Goal: Task Accomplishment & Management: Use online tool/utility

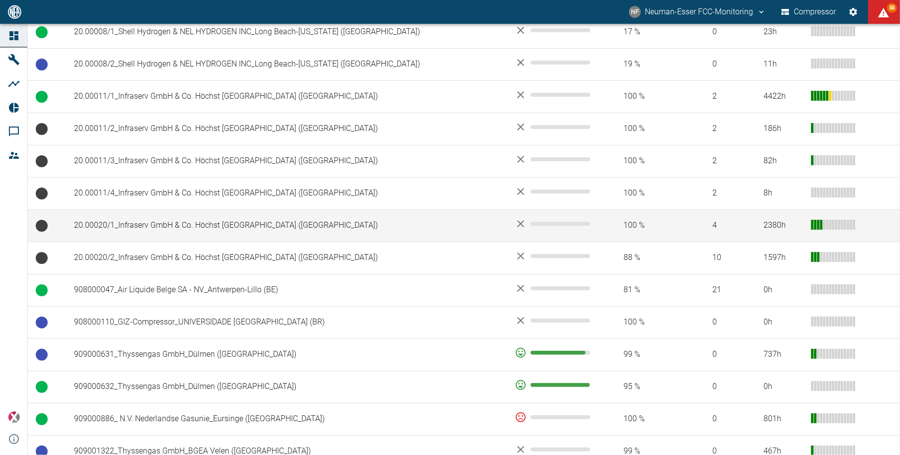
scroll to position [529, 0]
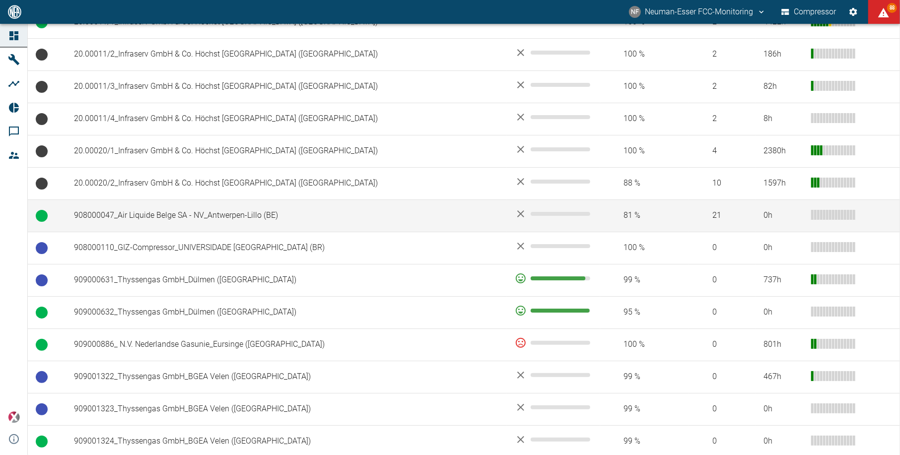
click at [178, 206] on td "908000047_Air Liquide Belge SA - NV_Antwerpen-Lillo (BE)" at bounding box center [286, 215] width 441 height 32
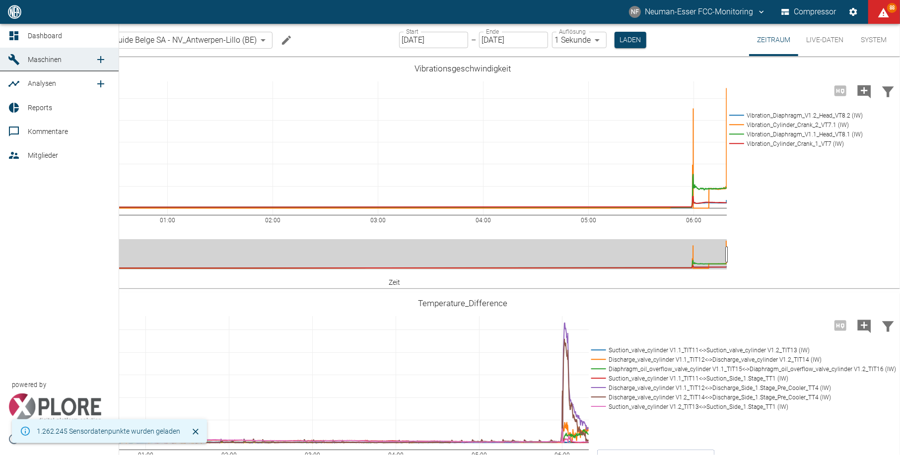
click at [28, 70] on div "00:00 [DATE] 01:00 02:00 03:00 04:00 05:00 06:00 0 5 10 15 20 25 Vibration_Diap…" at bounding box center [463, 173] width 870 height 223
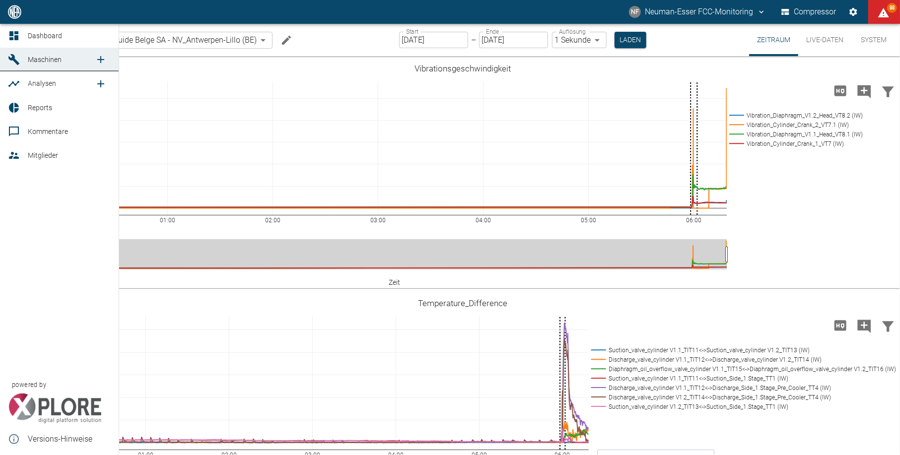
click at [18, 81] on icon at bounding box center [13, 84] width 11 height 6
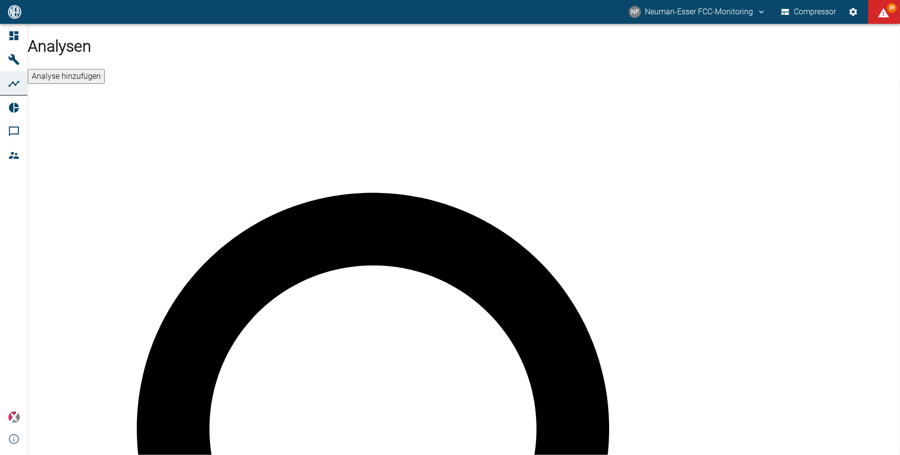
click at [105, 69] on button "Analyse hinzufügen" at bounding box center [66, 76] width 77 height 15
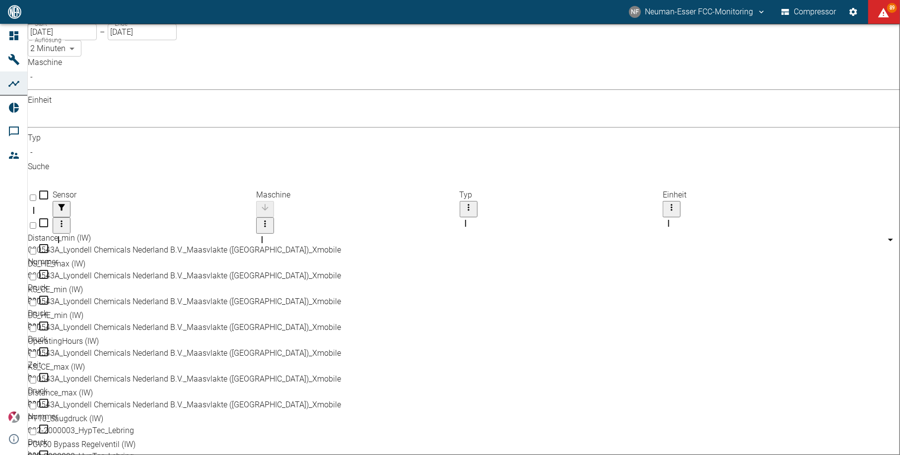
click at [152, 80] on body "NF Neuman-Esser FCC-Monitoring Compressor 89 Dashboard Maschinen Analysen Repor…" at bounding box center [450, 227] width 900 height 455
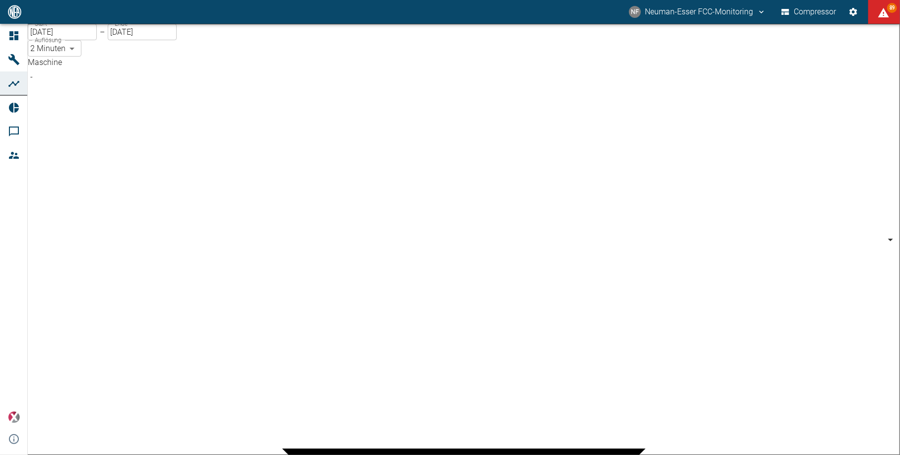
scroll to position [199, 0]
type input "53812aab-fb54-4a57-a574-01c3305aa274"
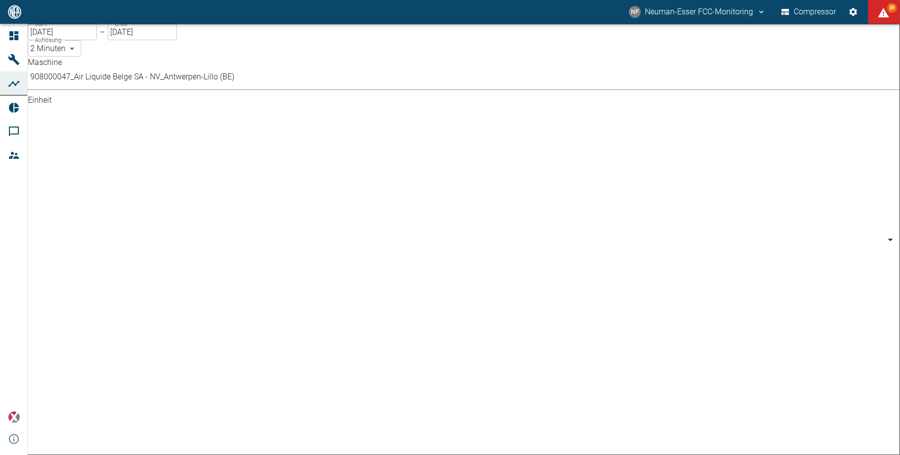
click at [249, 82] on body "NF Neuman-Esser FCC-Monitoring Compressor 89 Dashboard Maschinen Analysen Repor…" at bounding box center [450, 227] width 900 height 455
type input "%"
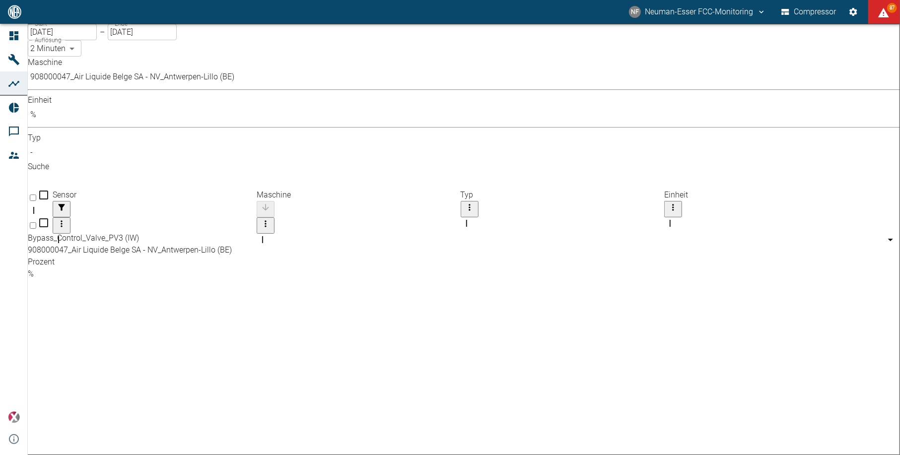
click at [36, 222] on input "Select row" at bounding box center [33, 225] width 6 height 6
checkbox input "false"
checkbox input "true"
click at [96, 40] on input "[DATE]" at bounding box center [62, 32] width 69 height 16
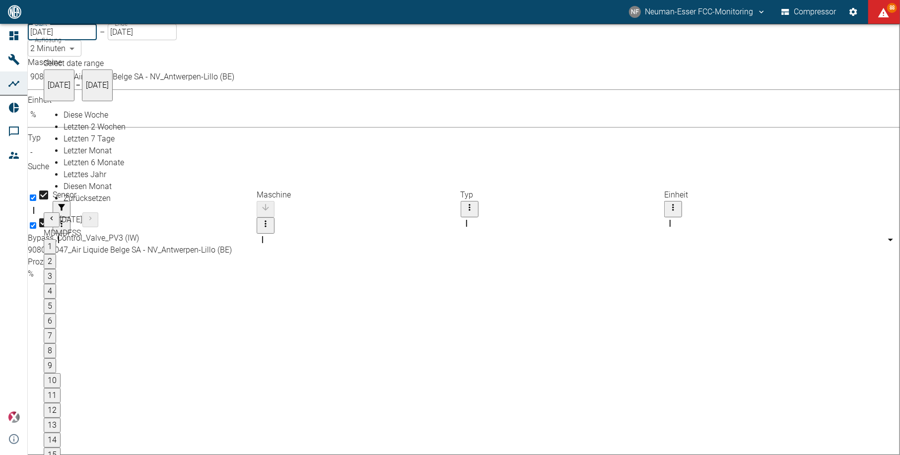
type input "[DATE]"
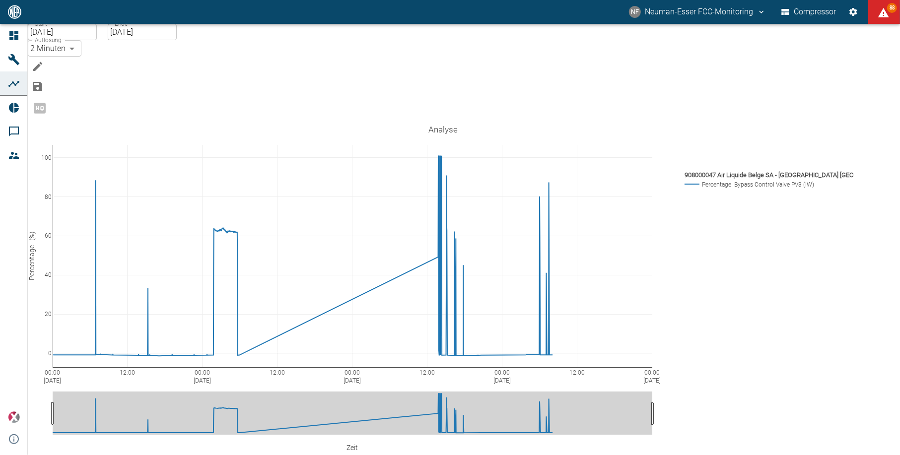
click at [177, 76] on div at bounding box center [102, 86] width 149 height 20
click at [44, 61] on icon "Bearbeiten" at bounding box center [38, 67] width 12 height 12
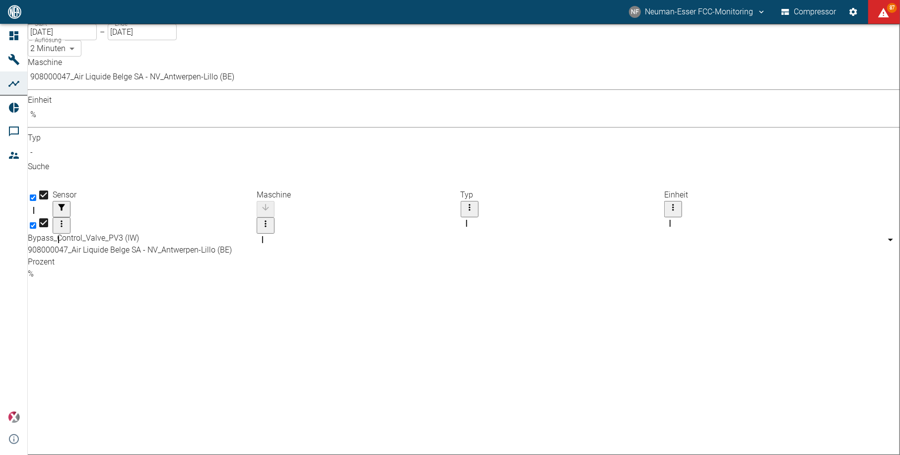
click at [238, 92] on body "NF Neuman-Esser FCC-Monitoring Compressor 87 Dashboard Maschinen Analysen Repor…" at bounding box center [450, 227] width 900 height 455
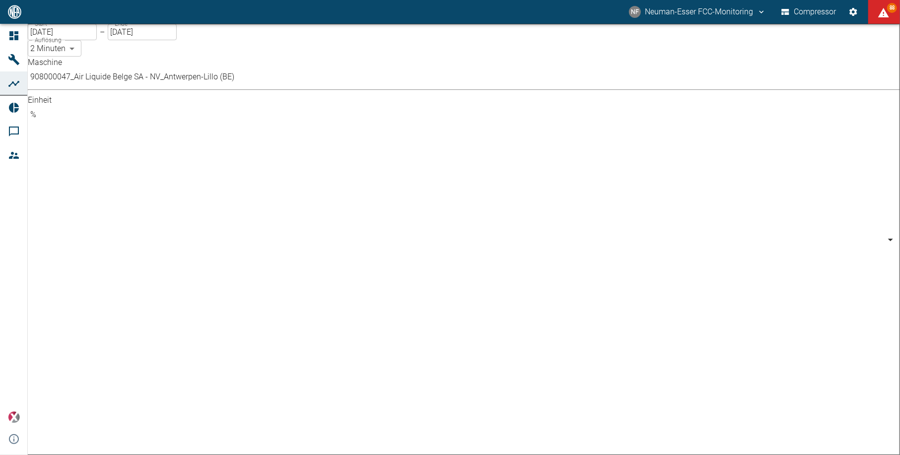
type input "bar"
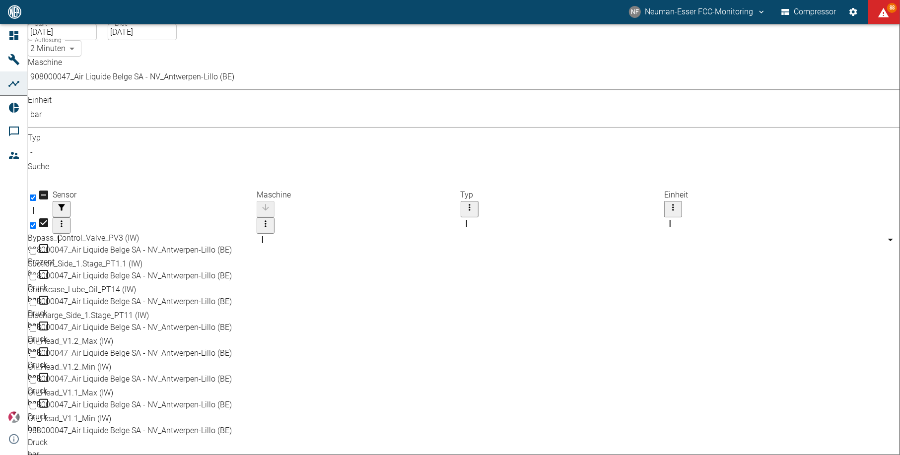
click at [36, 300] on input "Select row" at bounding box center [33, 303] width 6 height 6
checkbox input "true"
click at [36, 326] on input "Select row" at bounding box center [33, 329] width 6 height 6
checkbox input "true"
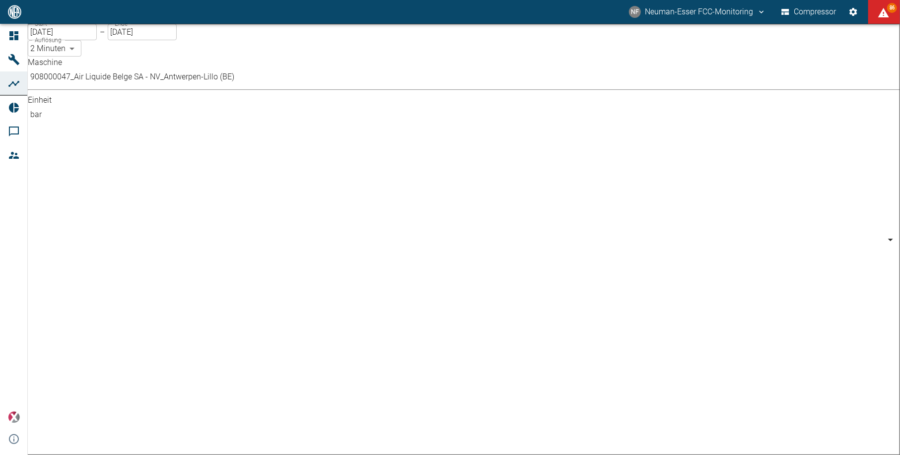
click at [237, 84] on body "NF Neuman-Esser FCC-Monitoring Compressor 86 Dashboard Maschinen Analysen Repor…" at bounding box center [450, 227] width 900 height 455
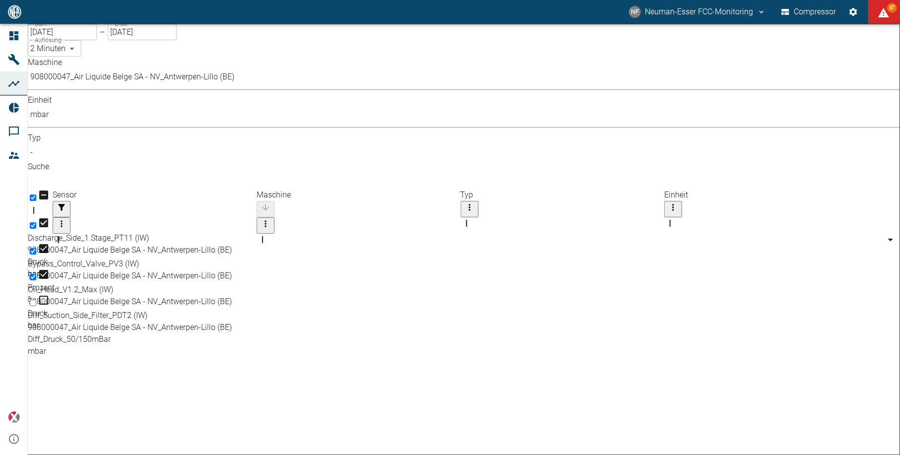
click at [239, 88] on body "NF Neuman-Esser FCC-Monitoring Compressor 87 Dashboard Maschinen Analysen Repor…" at bounding box center [450, 227] width 900 height 455
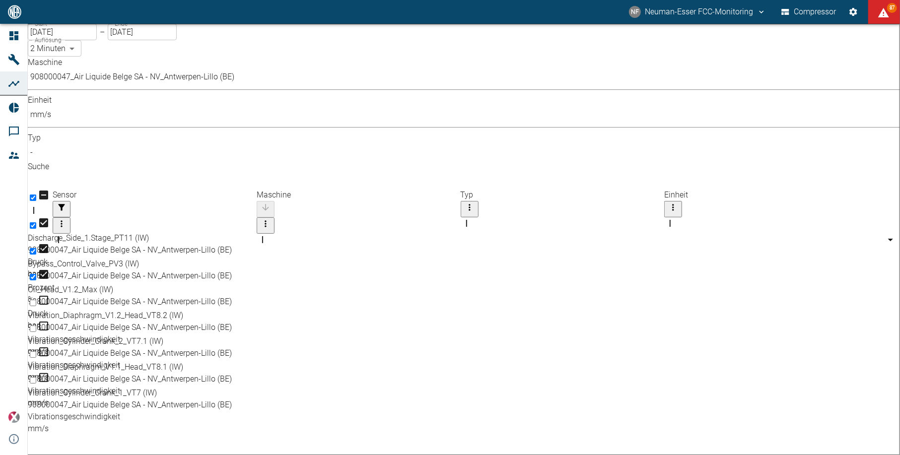
type input "mm/s"
click at [36, 300] on input "Select row" at bounding box center [33, 303] width 6 height 6
checkbox input "true"
click at [36, 326] on input "Select row" at bounding box center [33, 329] width 6 height 6
checkbox input "true"
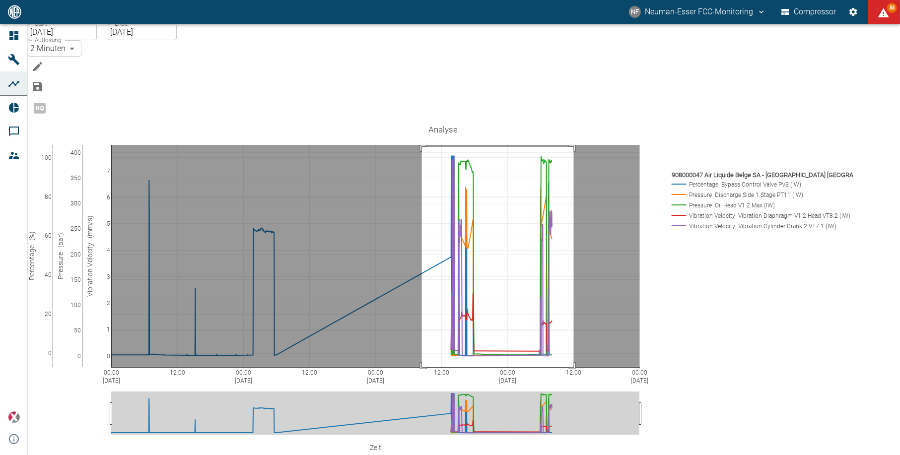
drag, startPoint x: 594, startPoint y: 96, endPoint x: 442, endPoint y: 328, distance: 277.1
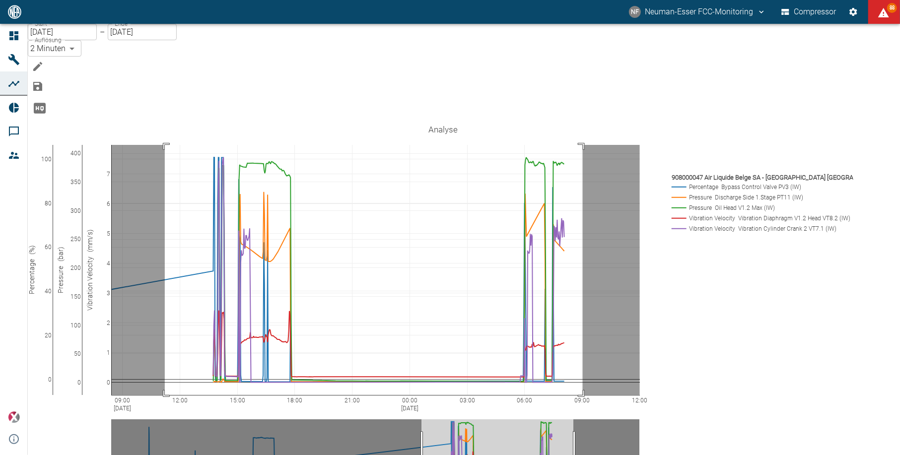
drag, startPoint x: 602, startPoint y: 94, endPoint x: 185, endPoint y: 355, distance: 492.7
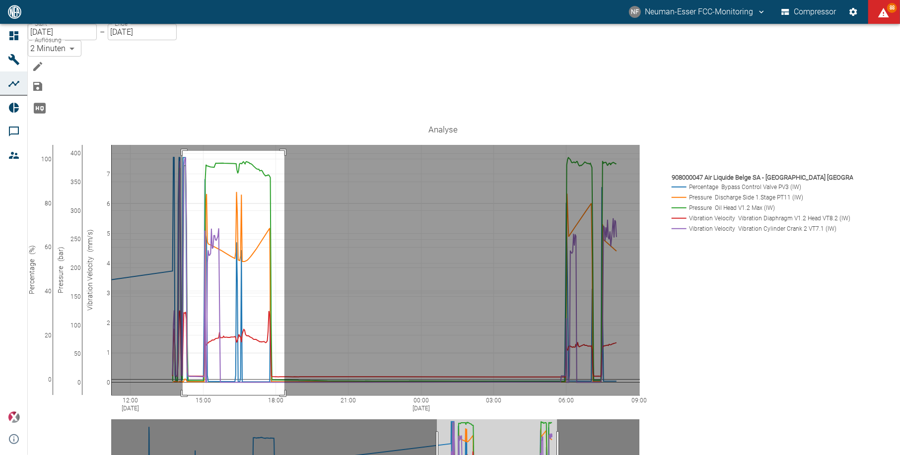
drag, startPoint x: 304, startPoint y: 100, endPoint x: 202, endPoint y: 428, distance: 343.0
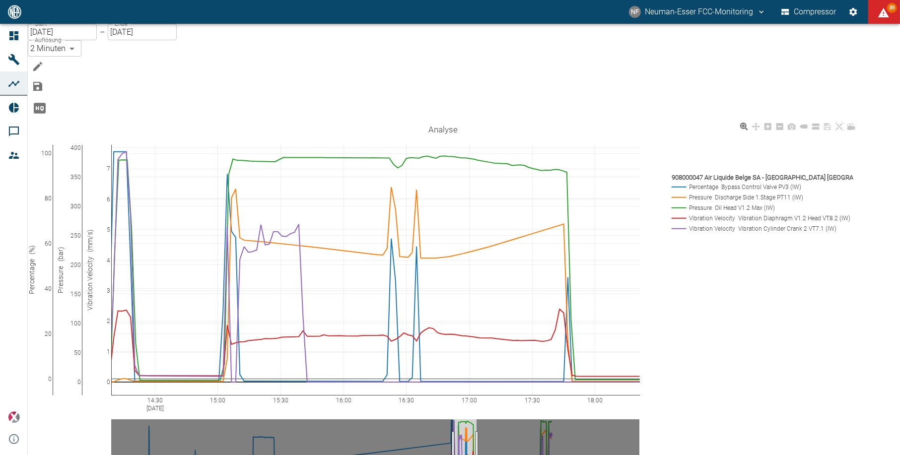
click at [89, 120] on div "404.6 14:30 [DATE] 15:00 15:30 16:00 16:30 17:00 17:30 18:00 0 20 40 60 80 100 …" at bounding box center [443, 318] width 830 height 397
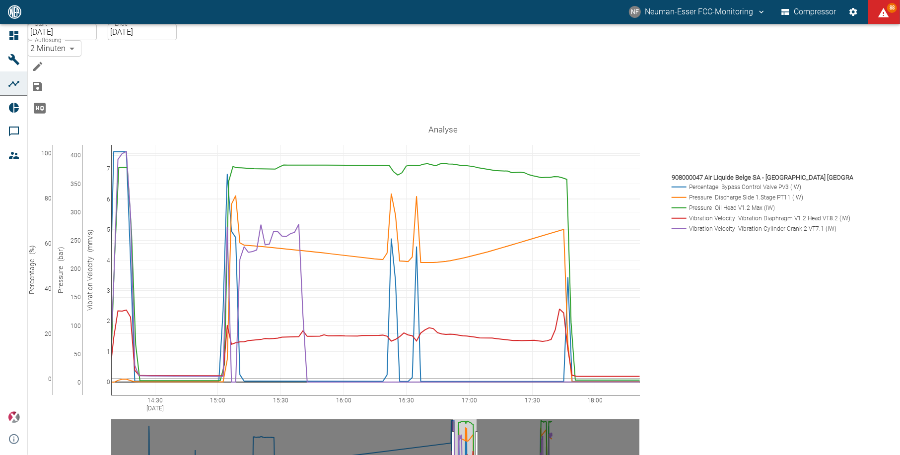
drag, startPoint x: 98, startPoint y: 96, endPoint x: 94, endPoint y: 104, distance: 8.7
click at [703, 213] on rect at bounding box center [760, 217] width 182 height 9
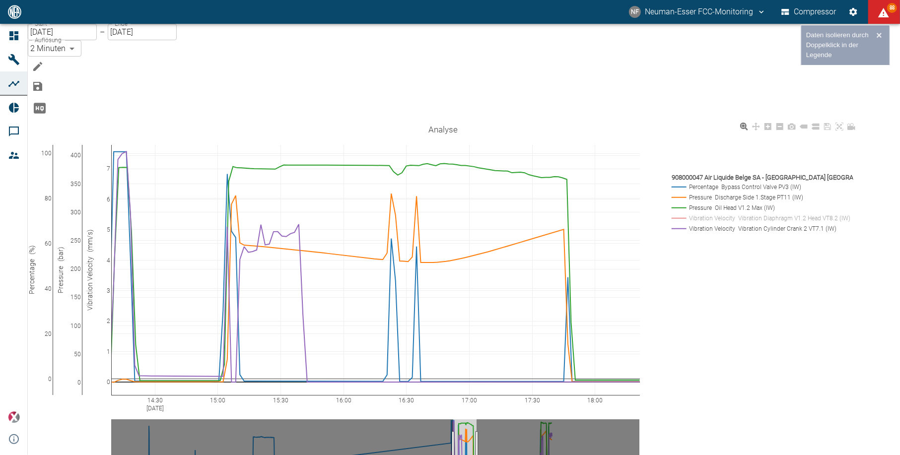
click at [703, 213] on rect at bounding box center [760, 217] width 182 height 9
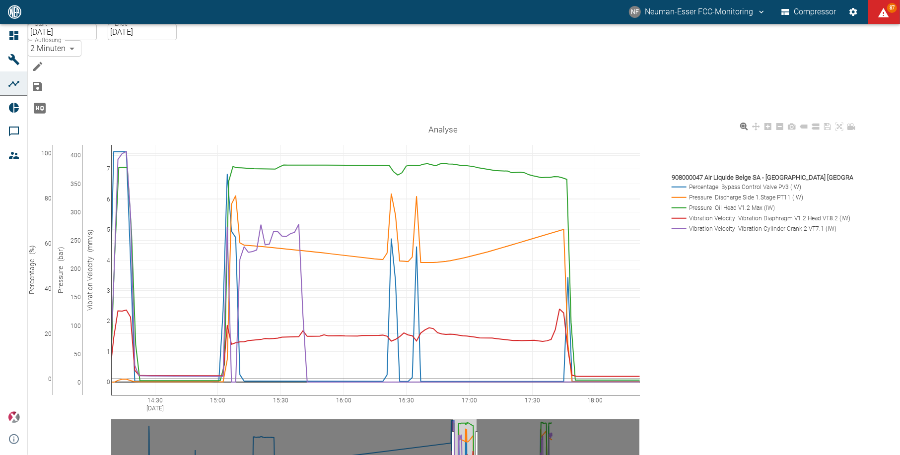
click at [703, 182] on rect at bounding box center [760, 186] width 182 height 9
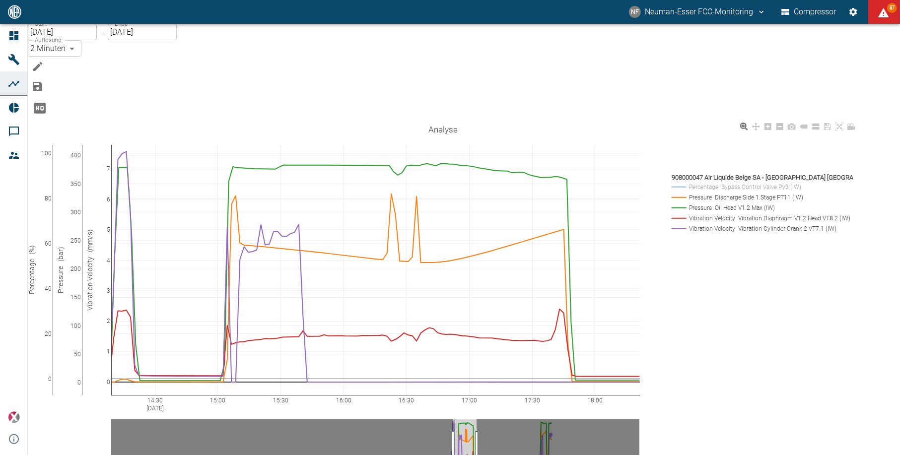
click at [702, 193] on rect at bounding box center [760, 197] width 182 height 9
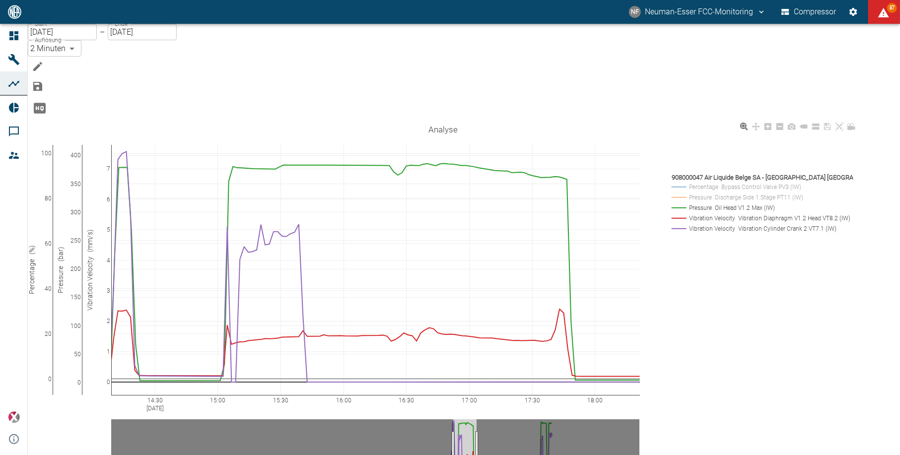
click at [702, 203] on rect at bounding box center [760, 207] width 182 height 9
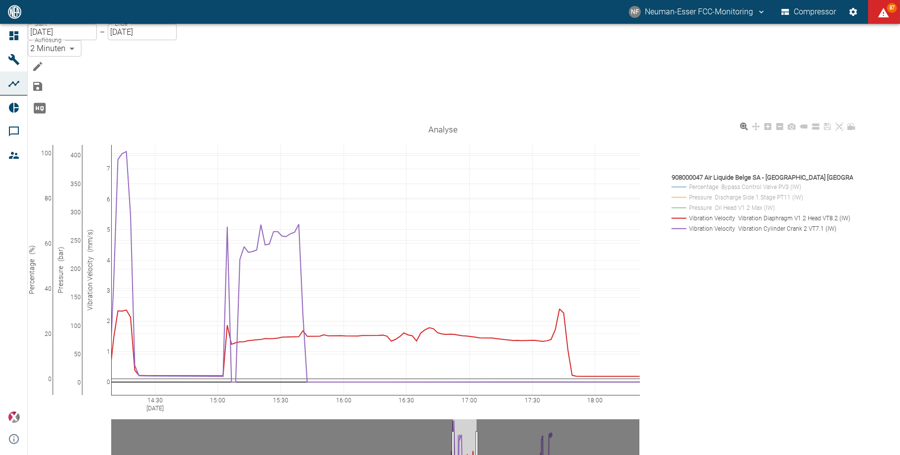
click at [704, 213] on rect at bounding box center [760, 217] width 182 height 9
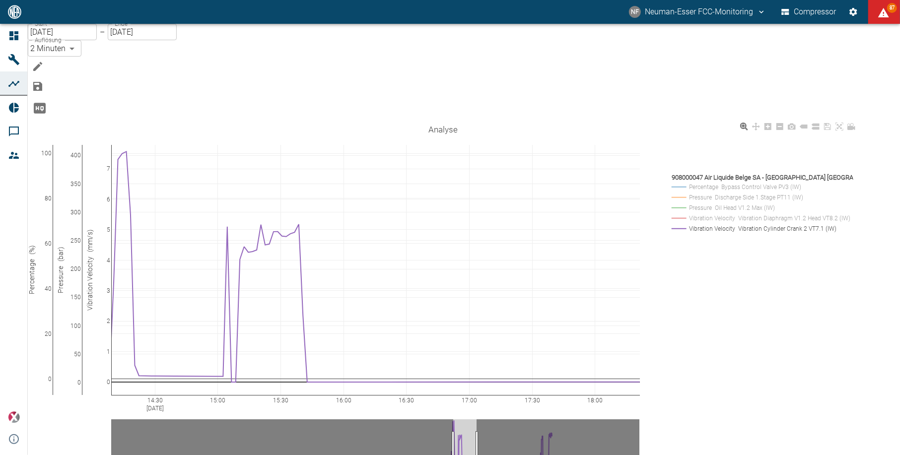
click at [704, 173] on rect at bounding box center [761, 203] width 184 height 66
click at [697, 213] on rect at bounding box center [760, 217] width 182 height 9
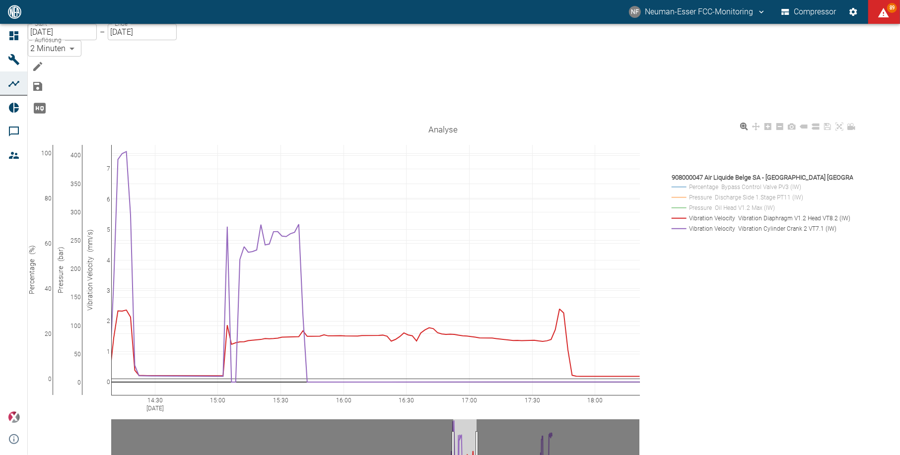
click at [701, 203] on rect at bounding box center [760, 207] width 182 height 9
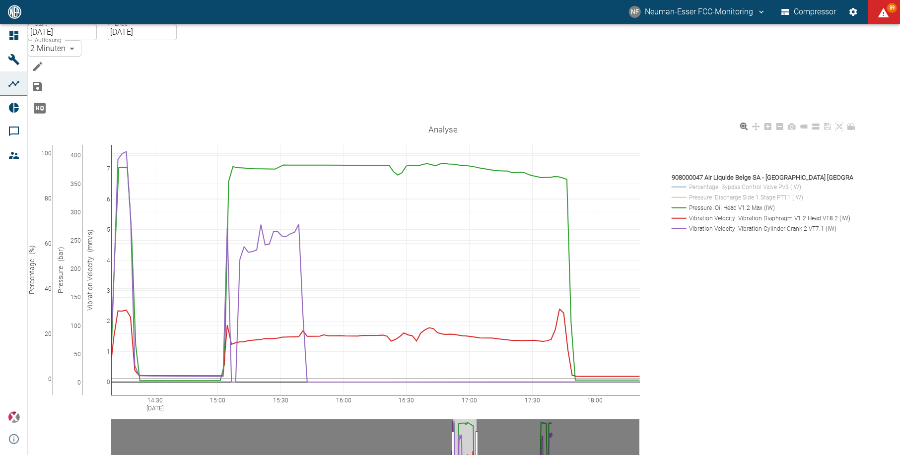
click at [697, 193] on rect at bounding box center [760, 197] width 182 height 9
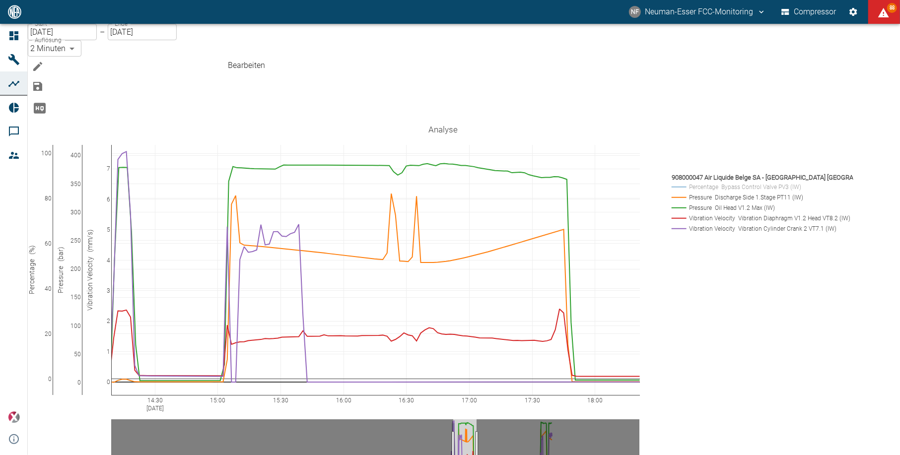
click at [44, 61] on icon "Bearbeiten" at bounding box center [38, 67] width 12 height 12
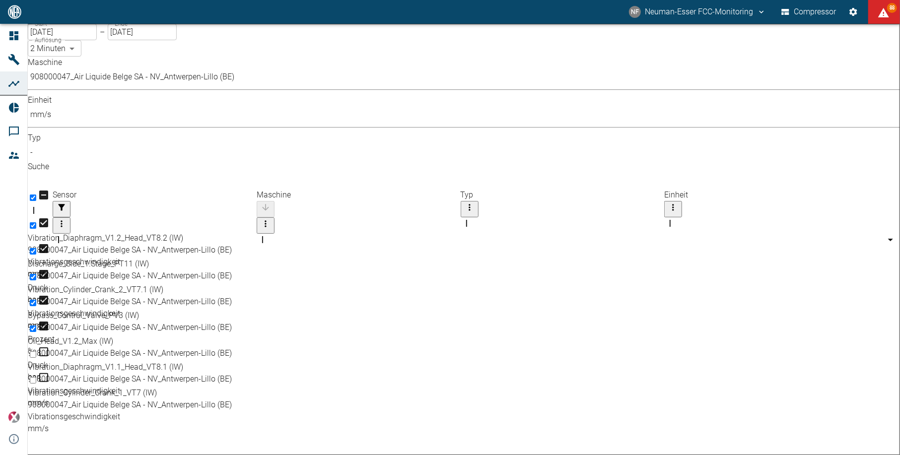
click at [238, 86] on body "NF Neuman-Esser FCC-Monitoring Compressor 88 Dashboard Maschinen Analysen Repor…" at bounding box center [450, 227] width 900 height 455
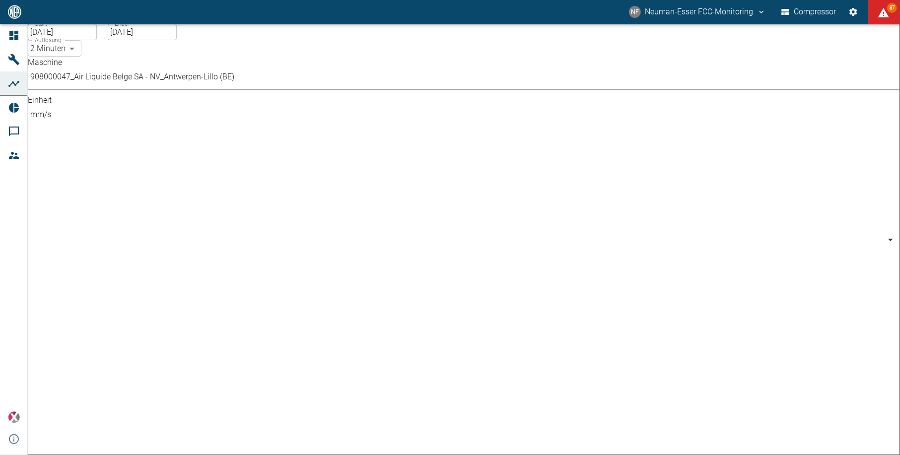
type input "bar"
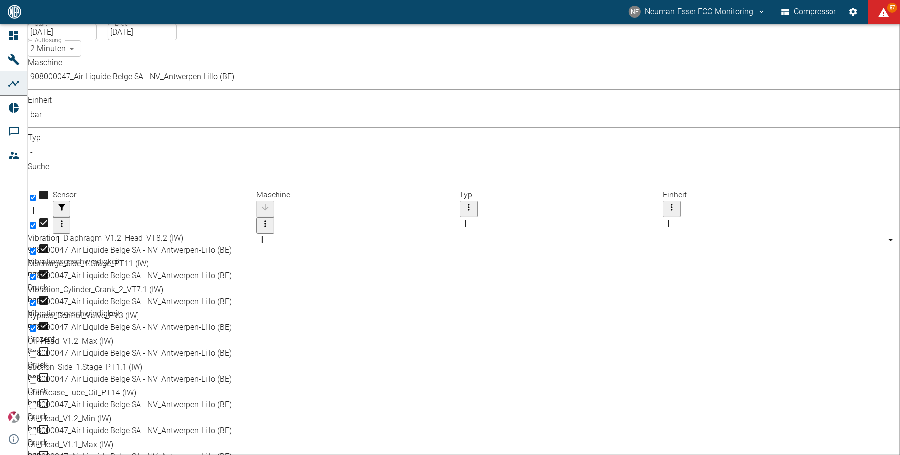
click at [36, 429] on input "Select row" at bounding box center [33, 432] width 6 height 6
checkbox input "true"
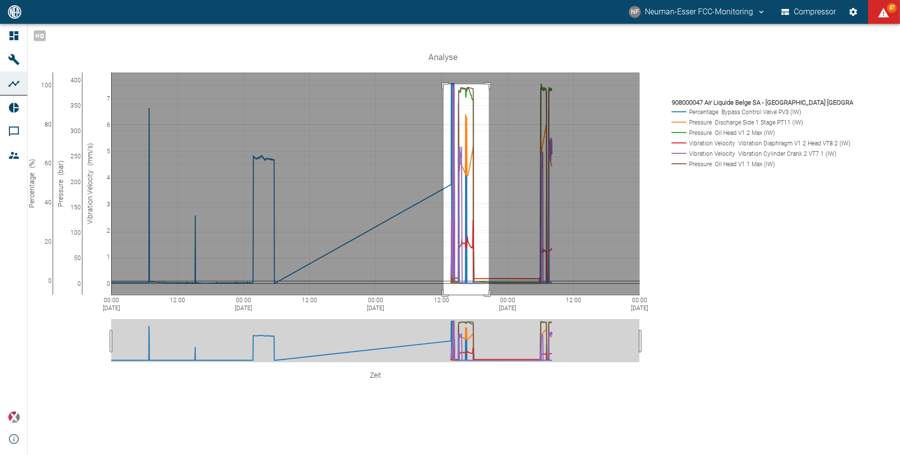
drag, startPoint x: 509, startPoint y: 80, endPoint x: 464, endPoint y: 293, distance: 217.1
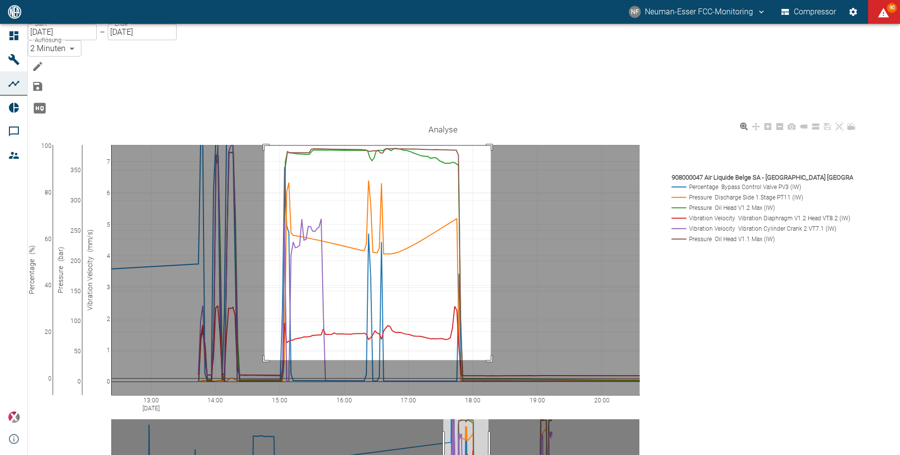
drag, startPoint x: 284, startPoint y: 95, endPoint x: 511, endPoint y: 308, distance: 310.7
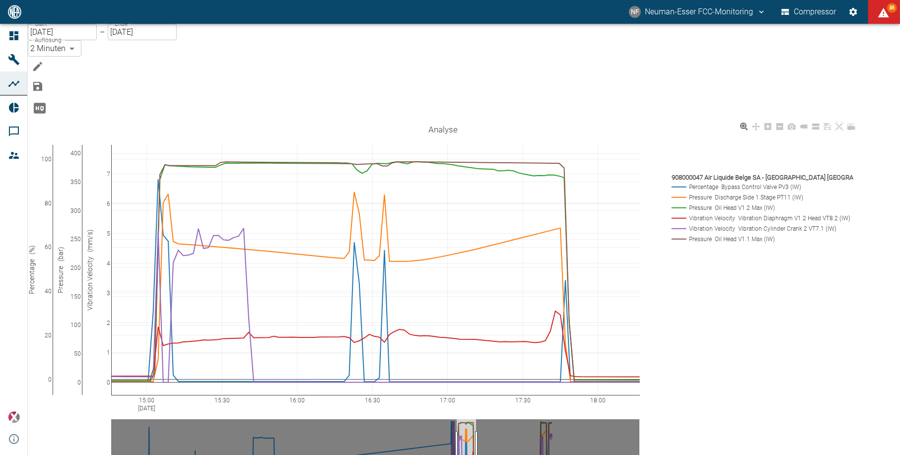
click at [723, 249] on div "15:00 [DATE] 15:30 16:00 16:30 17:00 17:30 18:00 0 20 40 60 80 100 0 50 100 150…" at bounding box center [443, 318] width 830 height 397
click at [130, 40] on input "[DATE]" at bounding box center [142, 32] width 69 height 16
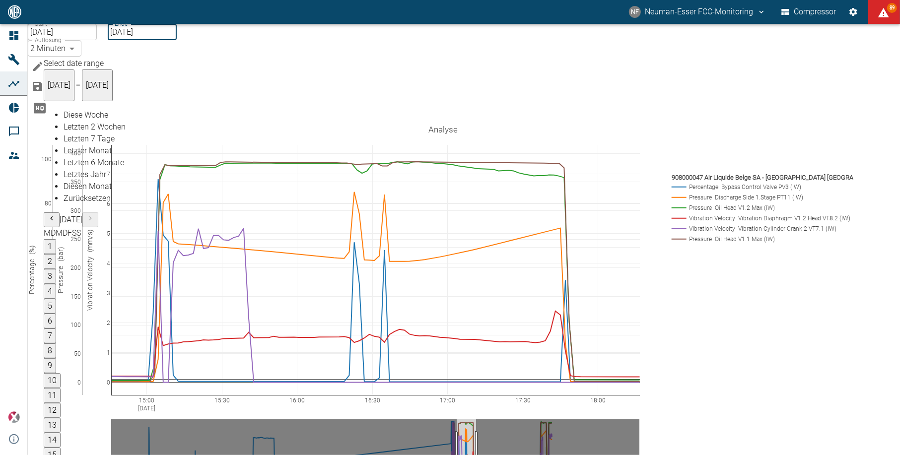
type input "[DATE]"
type input "1sec"
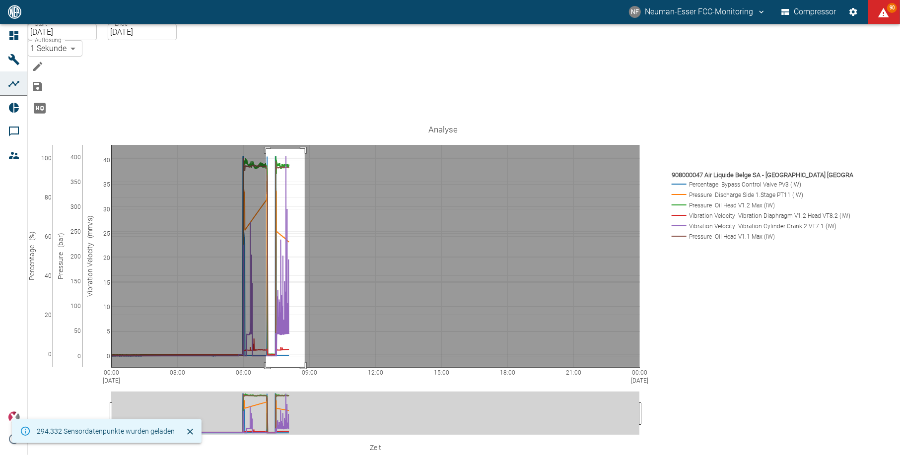
drag, startPoint x: 286, startPoint y: 98, endPoint x: 325, endPoint y: 366, distance: 270.3
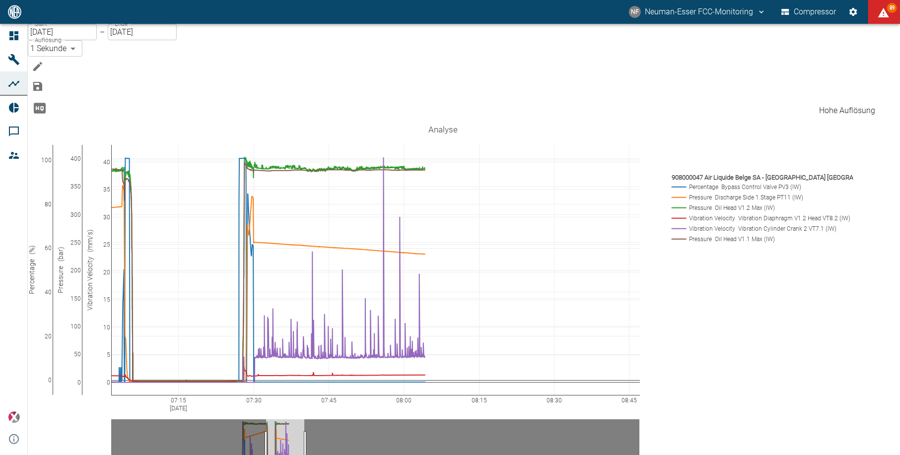
click at [48, 100] on icon "Hohe Auflösung" at bounding box center [40, 108] width 16 height 16
